Goal: Navigation & Orientation: Find specific page/section

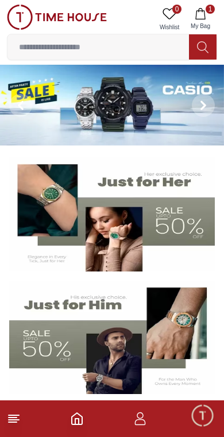
click at [203, 10] on icon "button" at bounding box center [199, 13] width 11 height 11
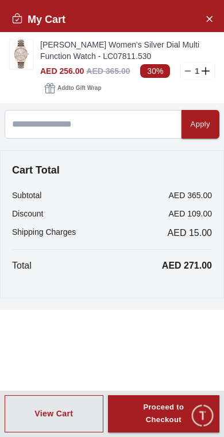
click at [205, 21] on icon "Close Account" at bounding box center [208, 18] width 9 height 14
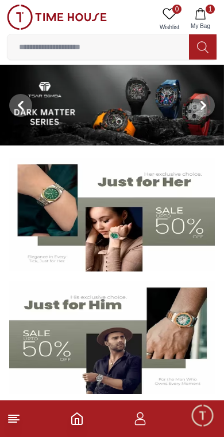
click at [182, 14] on link "0 Wishlist" at bounding box center [169, 19] width 29 height 29
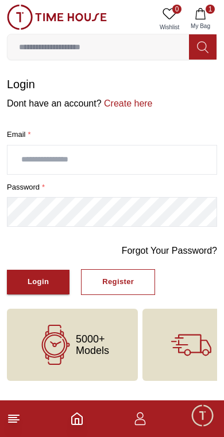
click at [16, 424] on icon at bounding box center [14, 419] width 14 height 14
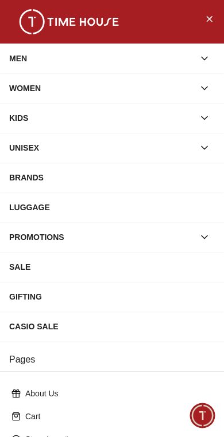
click at [213, 10] on button "Close Menu" at bounding box center [208, 18] width 18 height 18
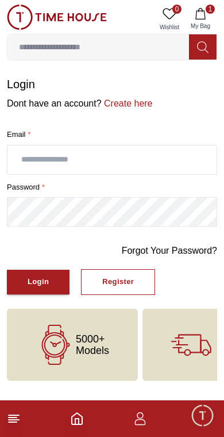
click at [72, 425] on icon "Home" at bounding box center [77, 418] width 10 height 11
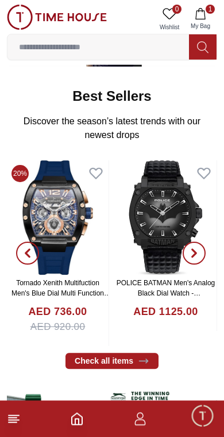
scroll to position [328, 0]
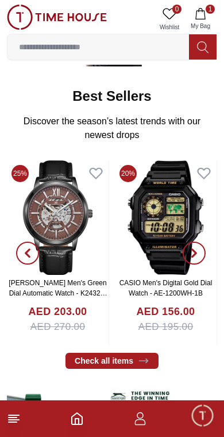
click at [201, 13] on icon "button" at bounding box center [199, 13] width 11 height 11
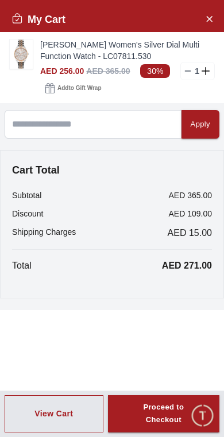
click at [210, 10] on button "Close Account" at bounding box center [208, 18] width 18 height 18
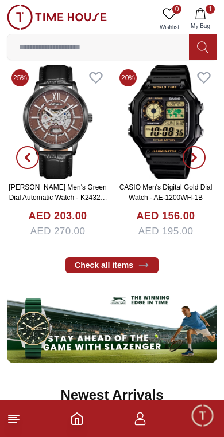
scroll to position [444, 0]
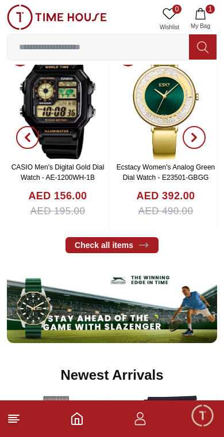
click at [144, 422] on icon "button" at bounding box center [140, 422] width 11 height 6
